Goal: Task Accomplishment & Management: Use online tool/utility

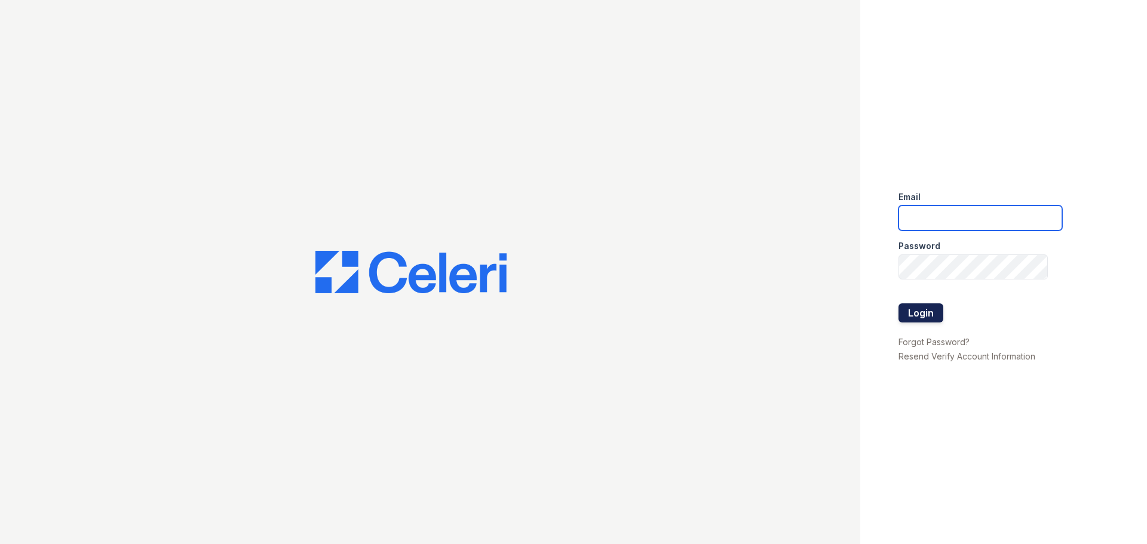
type input "arrivevalleyforge@trinity-pm.com"
click at [931, 312] on button "Login" at bounding box center [920, 312] width 45 height 19
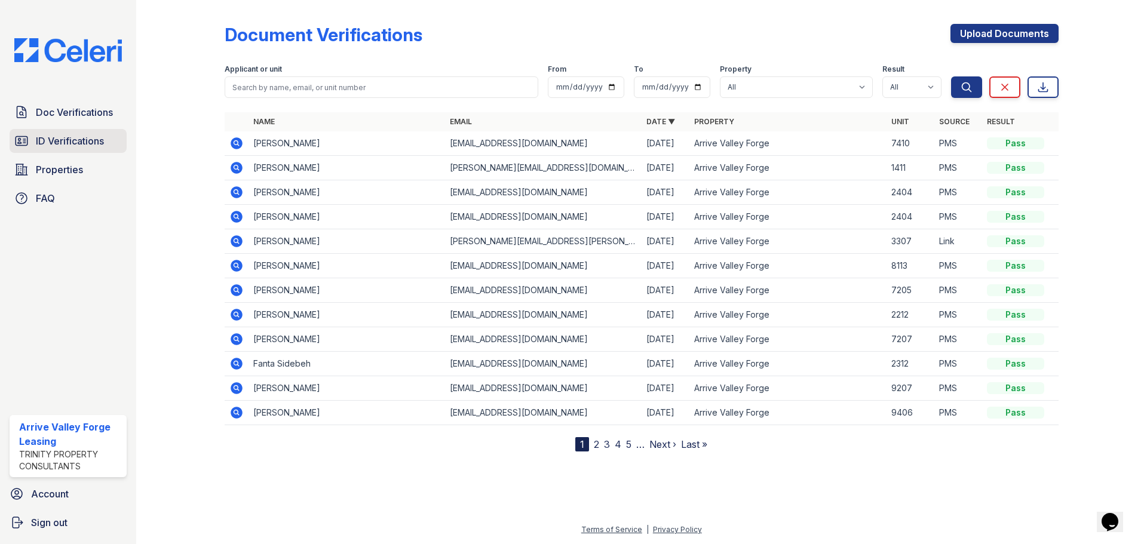
click at [57, 136] on span "ID Verifications" at bounding box center [70, 141] width 68 height 14
